Goal: Task Accomplishment & Management: Use online tool/utility

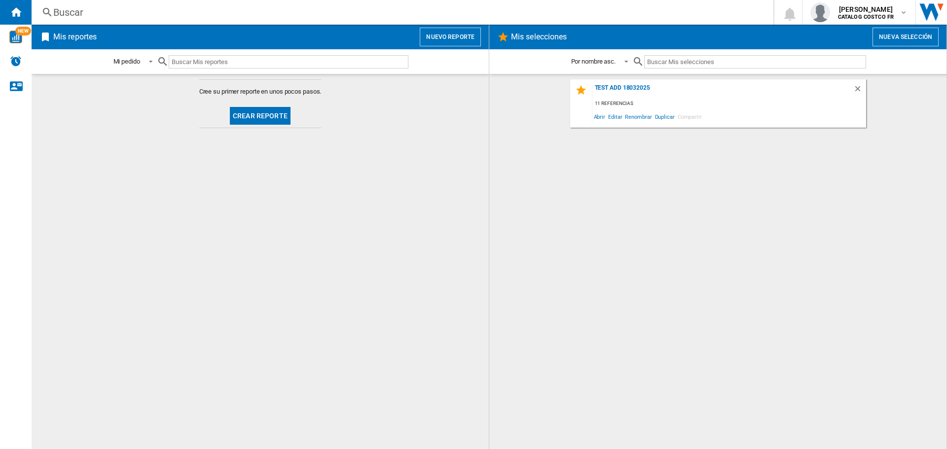
click at [274, 117] on button "Crear reporte" at bounding box center [260, 116] width 61 height 18
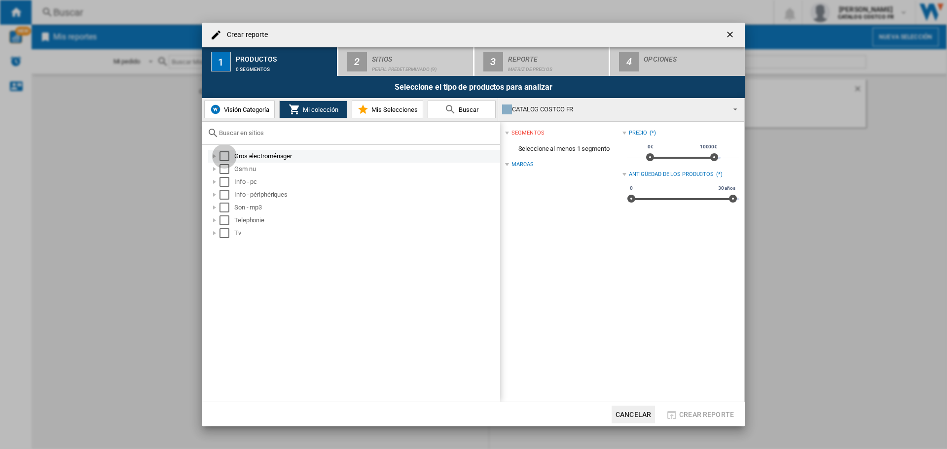
click at [221, 158] on div "Select" at bounding box center [224, 156] width 10 height 10
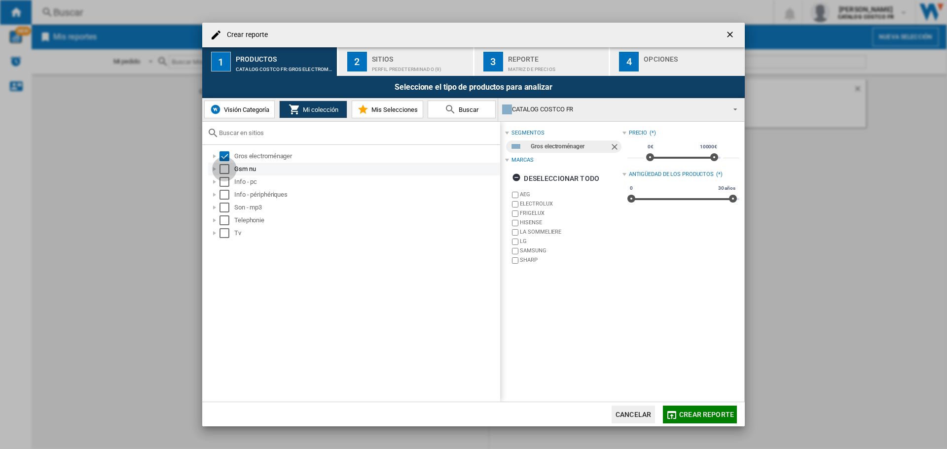
click at [223, 173] on div "Select" at bounding box center [224, 169] width 10 height 10
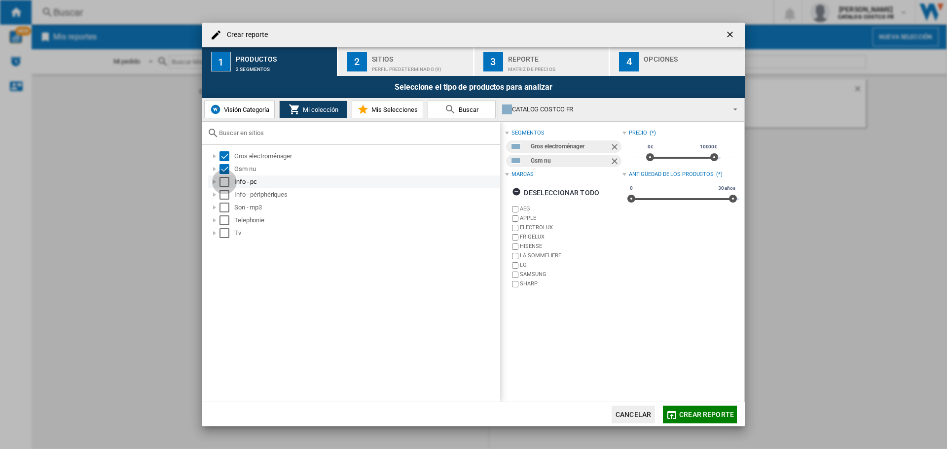
click at [226, 183] on div "Select" at bounding box center [224, 182] width 10 height 10
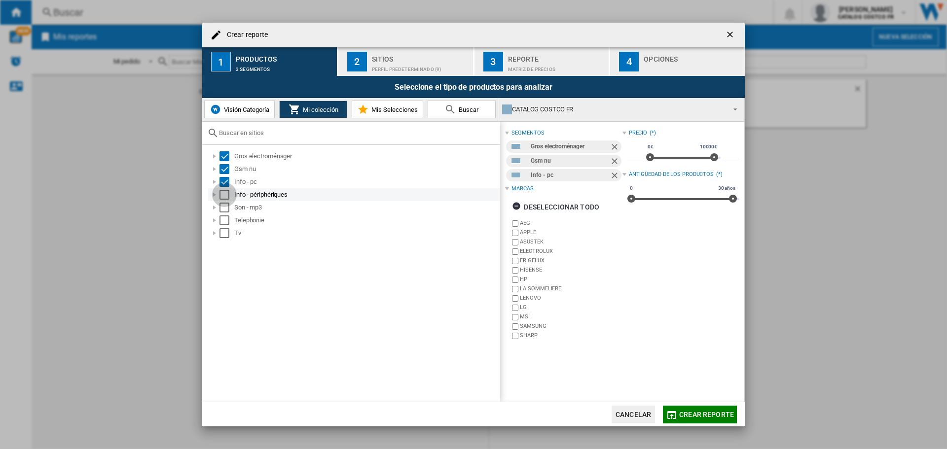
click at [227, 193] on div "Select" at bounding box center [224, 195] width 10 height 10
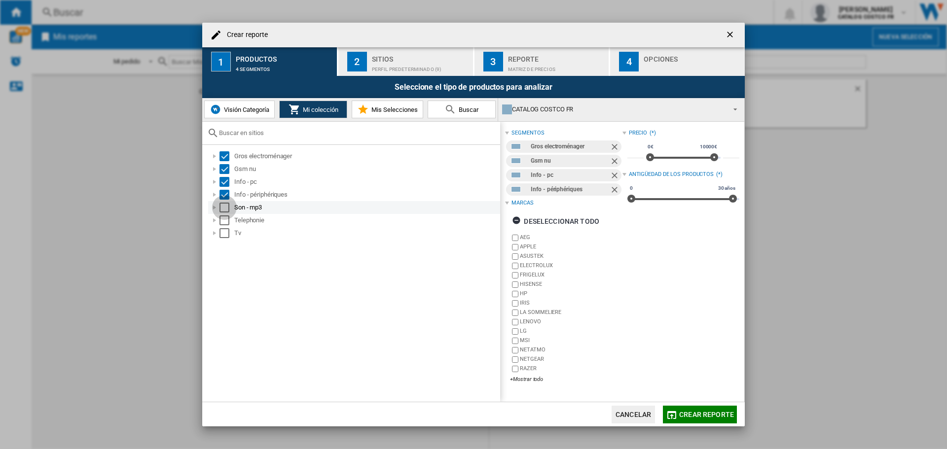
click at [226, 209] on div "Select" at bounding box center [224, 208] width 10 height 10
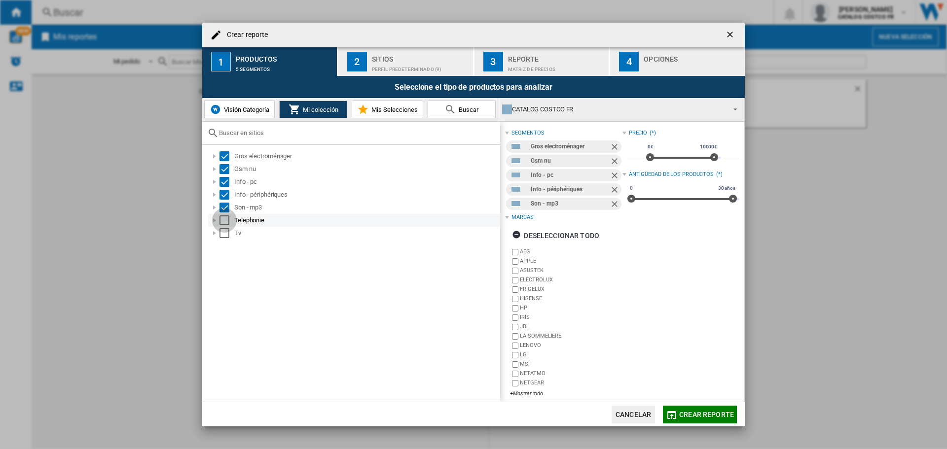
click at [225, 223] on div "Select" at bounding box center [224, 221] width 10 height 10
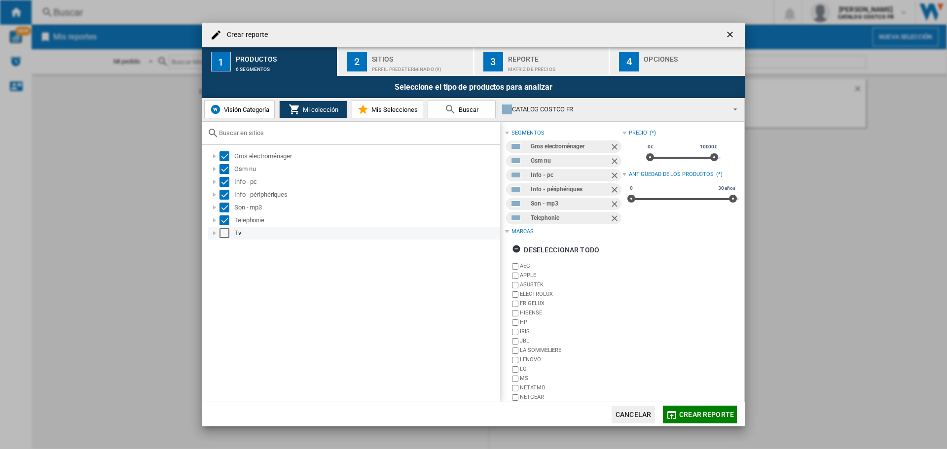
click at [224, 233] on div "Select" at bounding box center [224, 233] width 10 height 10
click at [437, 59] on div "Sitios" at bounding box center [420, 56] width 97 height 10
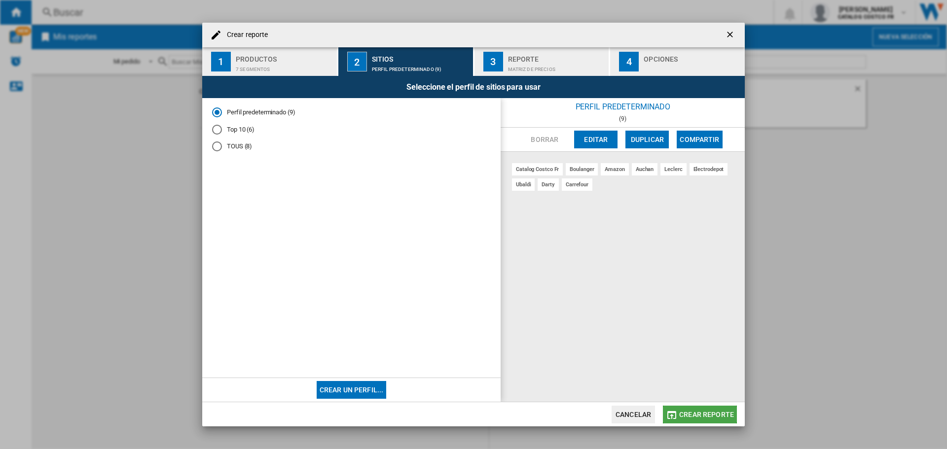
click at [680, 411] on span "Crear reporte" at bounding box center [706, 415] width 55 height 8
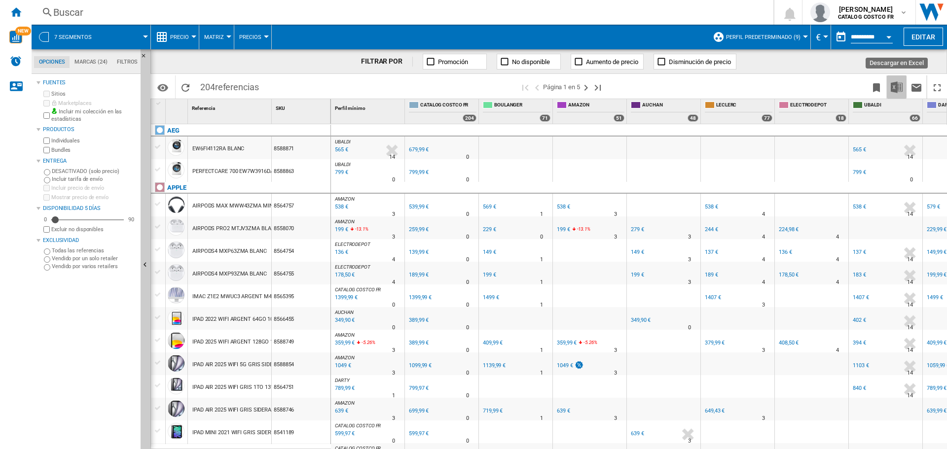
click at [891, 87] on img "Descargar en Excel" at bounding box center [897, 87] width 12 height 12
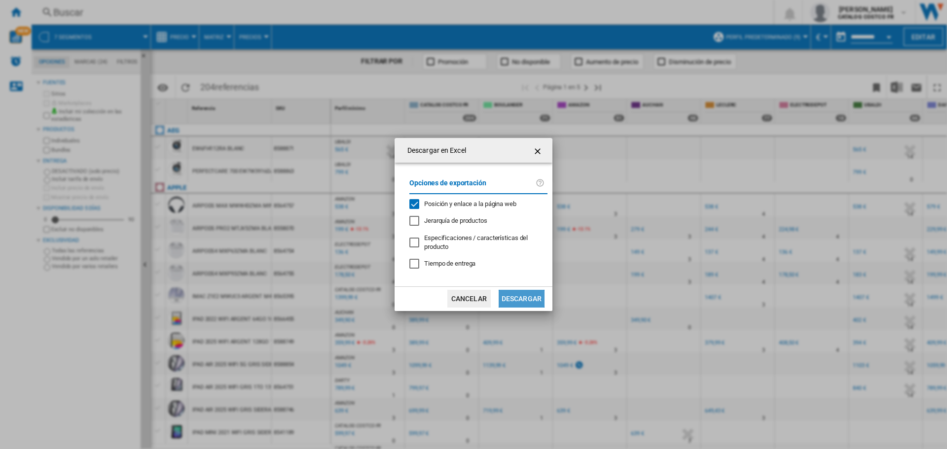
click at [512, 299] on button "Descargar" at bounding box center [522, 299] width 46 height 18
